Goal: Task Accomplishment & Management: Use online tool/utility

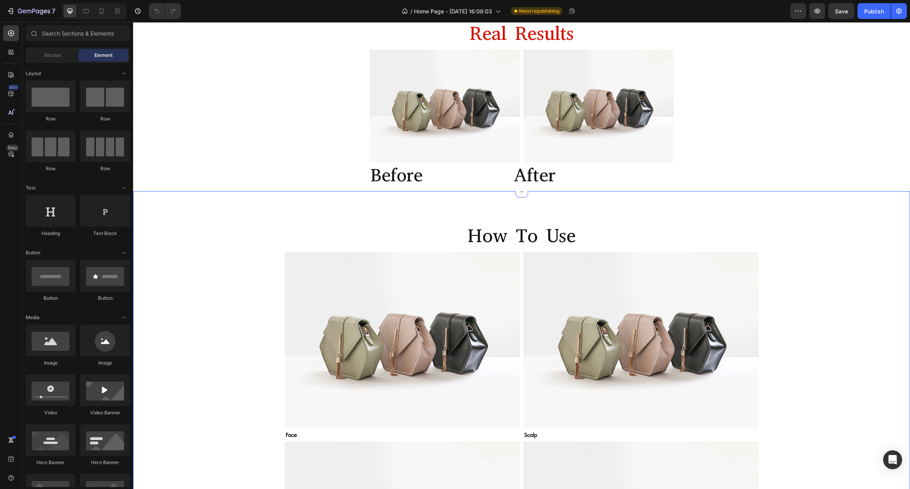
scroll to position [651, 0]
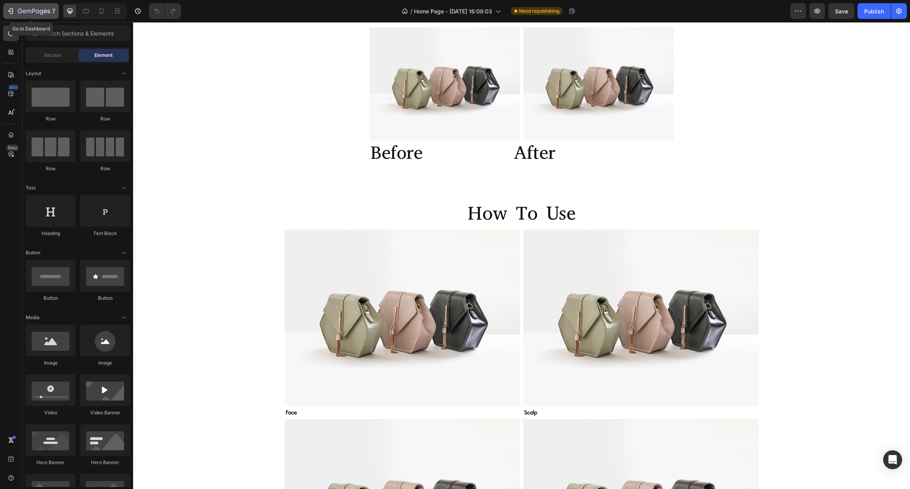
click at [8, 10] on icon "button" at bounding box center [11, 11] width 8 height 8
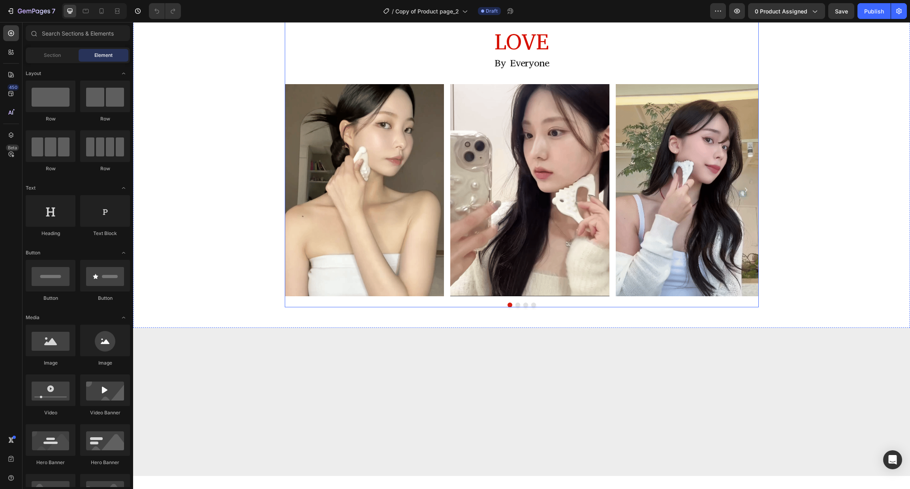
scroll to position [1540, 0]
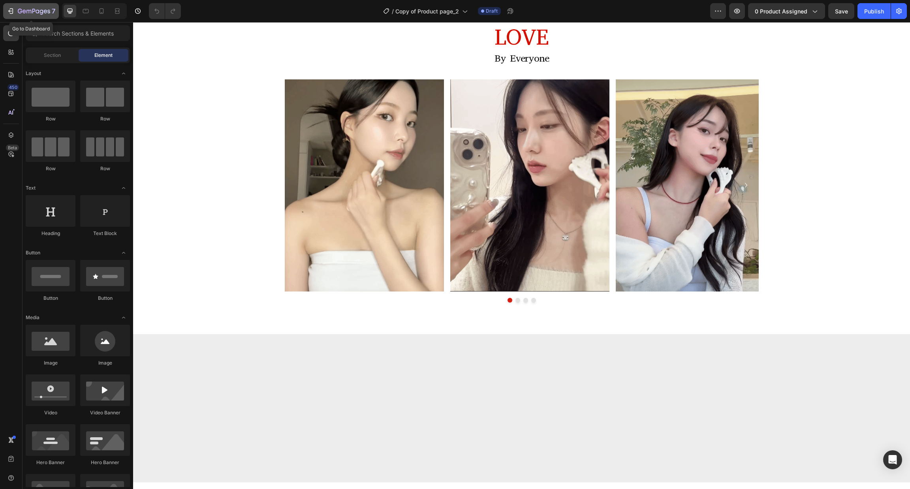
click at [8, 12] on icon "button" at bounding box center [11, 11] width 8 height 8
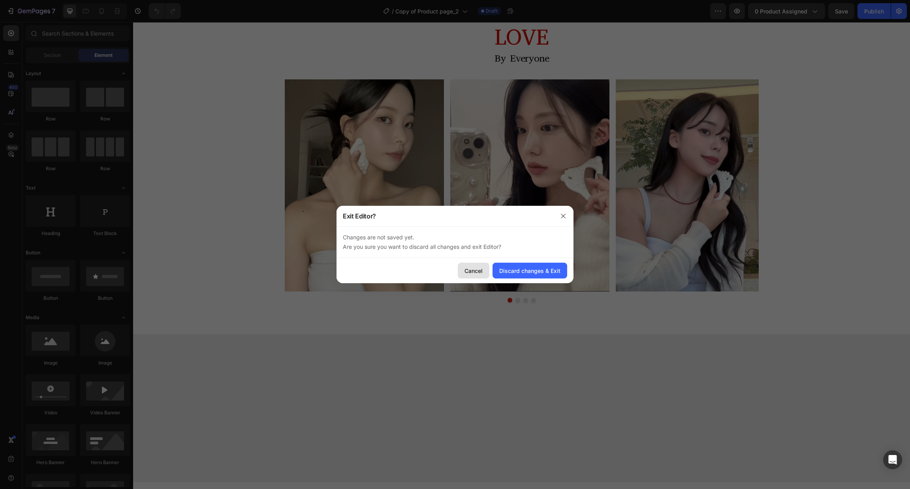
click at [473, 265] on button "Cancel" at bounding box center [474, 271] width 32 height 16
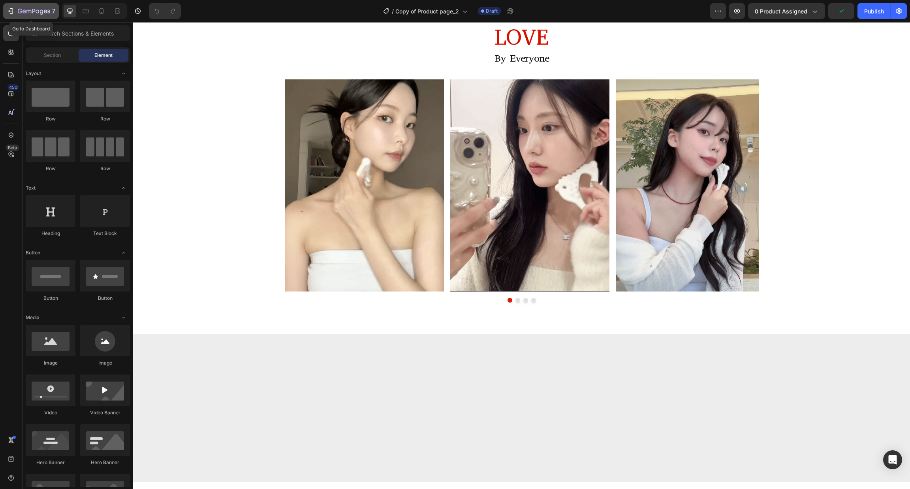
click at [8, 14] on icon "button" at bounding box center [11, 11] width 8 height 8
